Goal: Find specific page/section: Find specific page/section

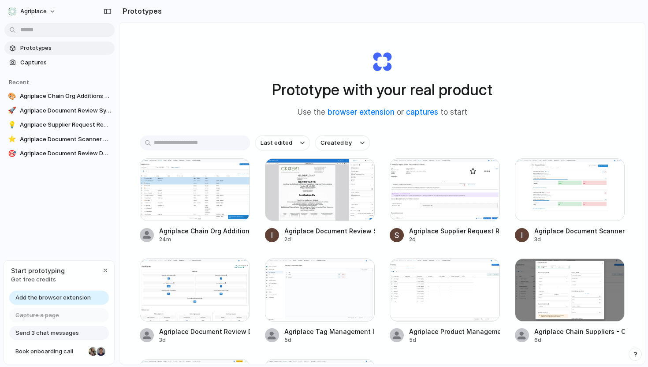
click at [449, 202] on div at bounding box center [445, 189] width 110 height 63
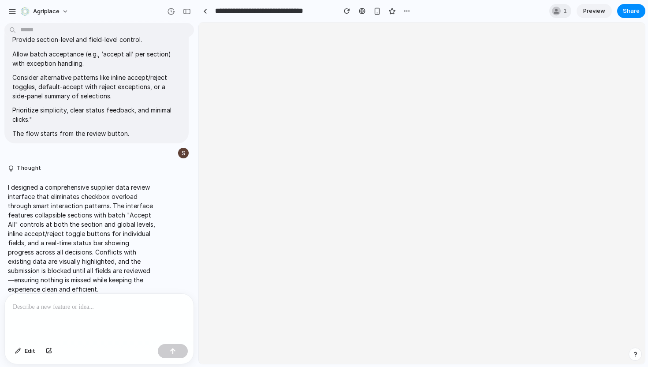
click at [590, 14] on span "Preview" at bounding box center [594, 11] width 22 height 9
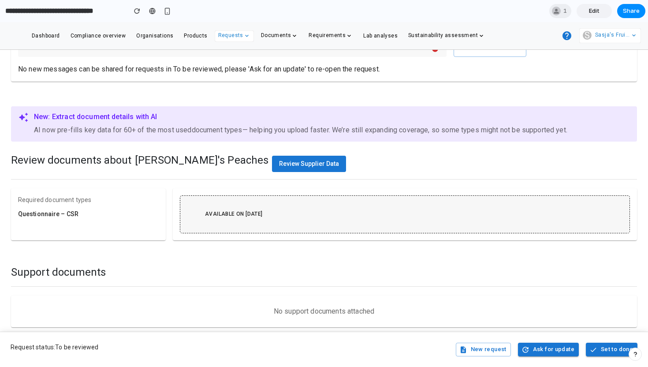
scroll to position [175, 0]
click at [279, 166] on span "Review Supplier Data" at bounding box center [309, 163] width 60 height 7
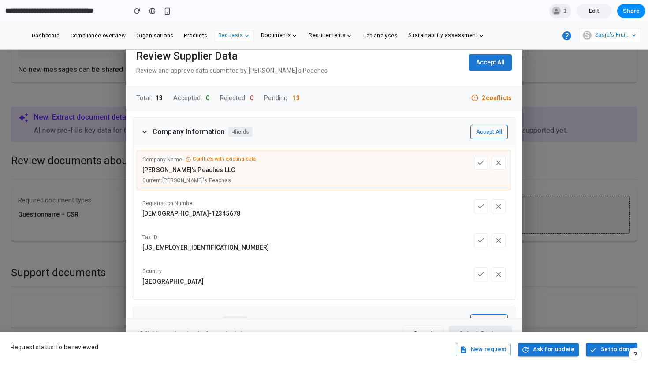
scroll to position [0, 0]
